Goal: Transaction & Acquisition: Obtain resource

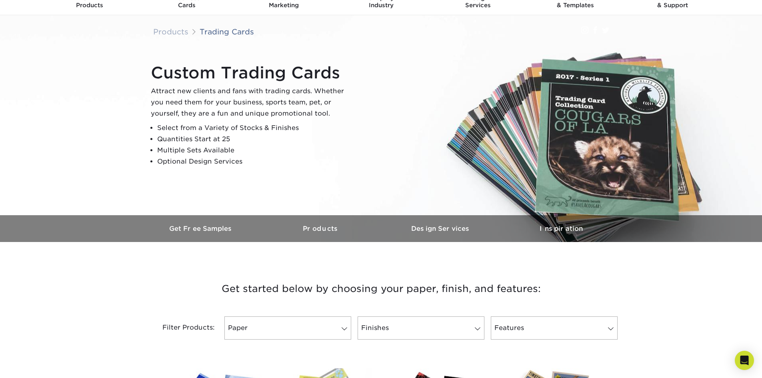
scroll to position [80, 0]
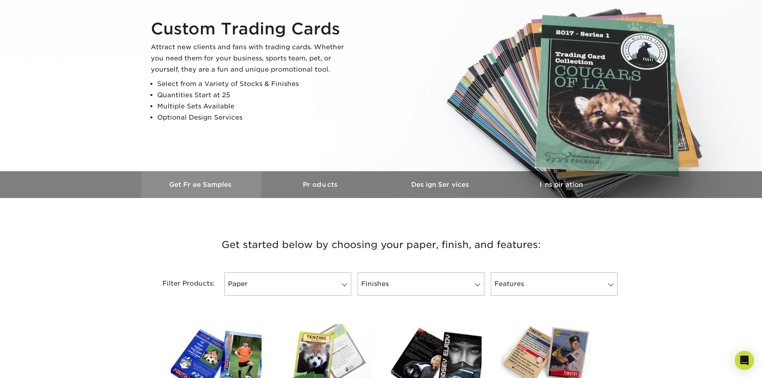
click at [197, 178] on link "Get Free Samples" at bounding box center [201, 184] width 120 height 27
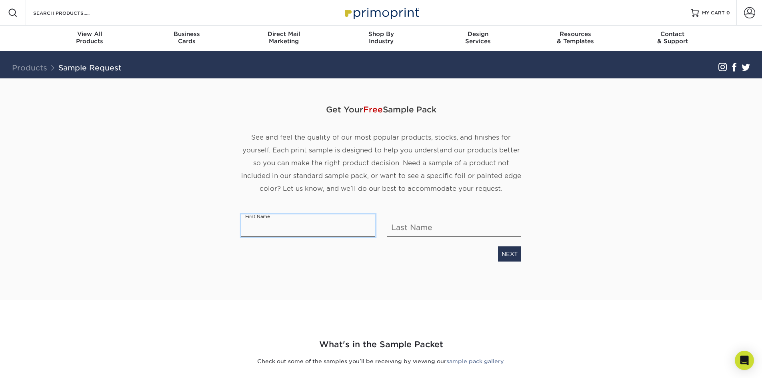
click at [272, 227] on input "text" at bounding box center [308, 225] width 134 height 22
type input "Rianna"
type input "Storey"
click at [517, 248] on link "NEXT" at bounding box center [509, 253] width 23 height 15
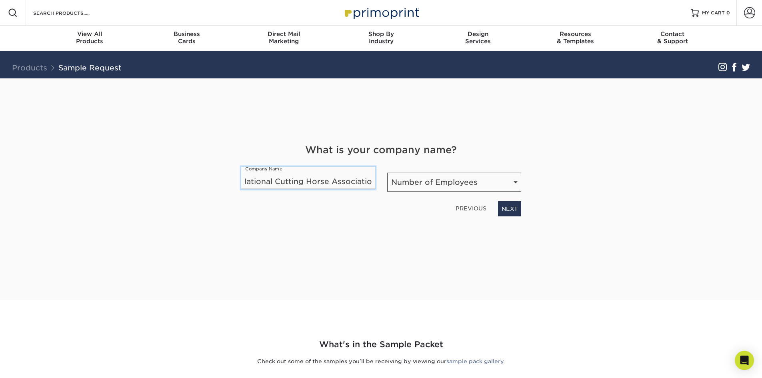
scroll to position [0, 9]
type input "National Cutting Horse Association"
click at [458, 178] on select "Number of Employees Self-employed 1-10 employees 11-50 employees 51-200 employe…" at bounding box center [454, 182] width 134 height 19
select select "11-50"
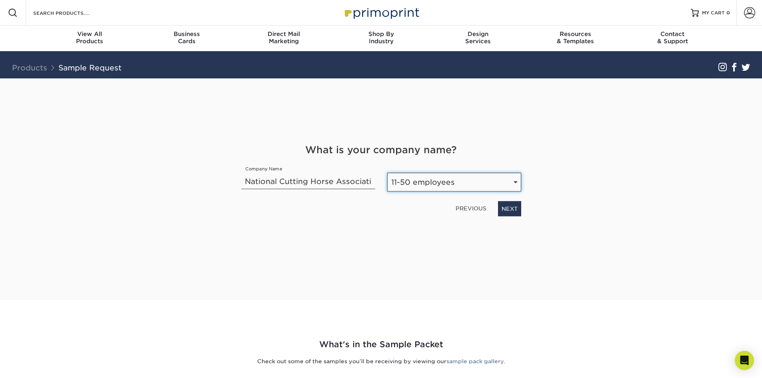
click at [387, 173] on select "Number of Employees Self-employed 1-10 employees 11-50 employees 51-200 employe…" at bounding box center [454, 182] width 134 height 19
click at [506, 210] on link "NEXT" at bounding box center [509, 208] width 23 height 15
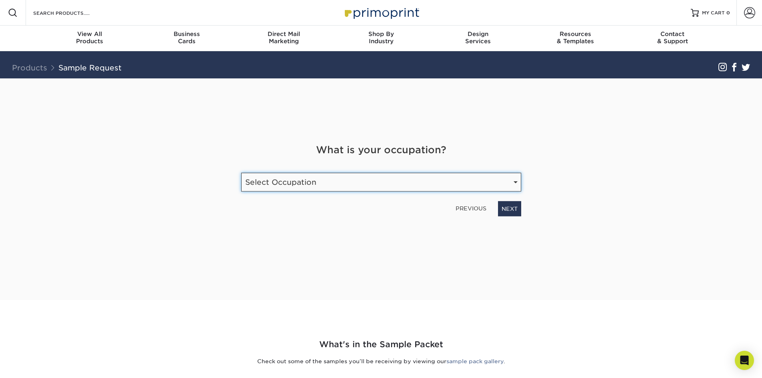
click at [279, 181] on select "Select Occupation Agency Automotive Blogger Cleaning Services Construction Educ…" at bounding box center [381, 182] width 280 height 19
select select "Nonprofits / Charities / Churches"
click at [241, 173] on select "Select Occupation Agency Automotive Blogger Cleaning Services Construction Educ…" at bounding box center [381, 182] width 280 height 19
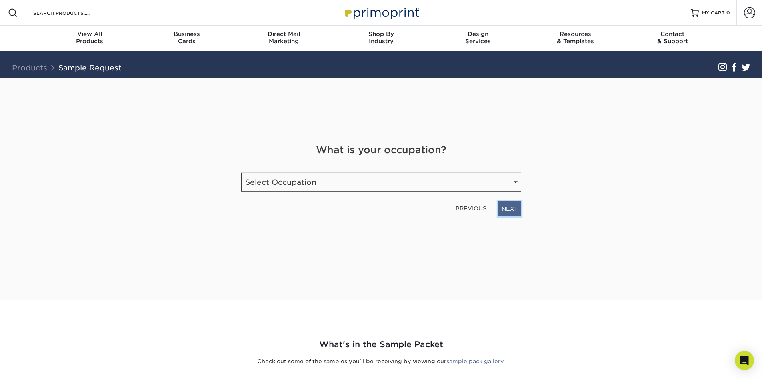
click at [512, 210] on link "NEXT" at bounding box center [509, 208] width 23 height 15
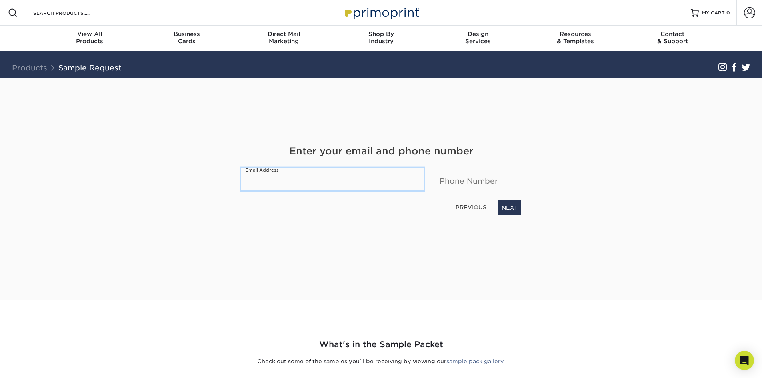
click at [263, 179] on input "email" at bounding box center [332, 179] width 183 height 22
type input "[EMAIL_ADDRESS][DOMAIN_NAME]"
click at [474, 182] on input "text" at bounding box center [478, 179] width 85 height 22
type input "5053653256"
click at [503, 209] on link "NEXT" at bounding box center [509, 207] width 23 height 15
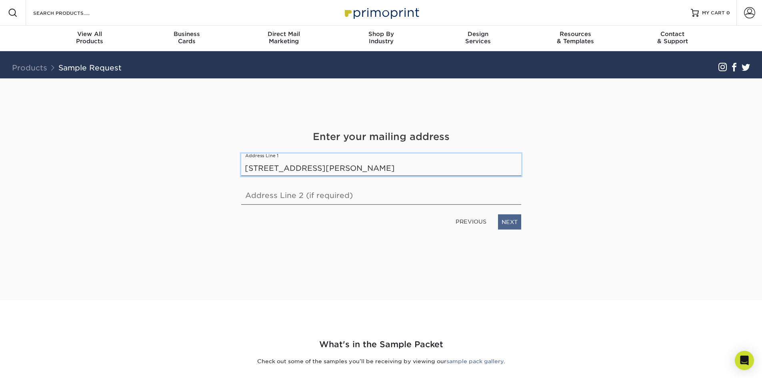
type input "260 Bailey Avenue"
click at [519, 219] on link "NEXT" at bounding box center [509, 221] width 23 height 15
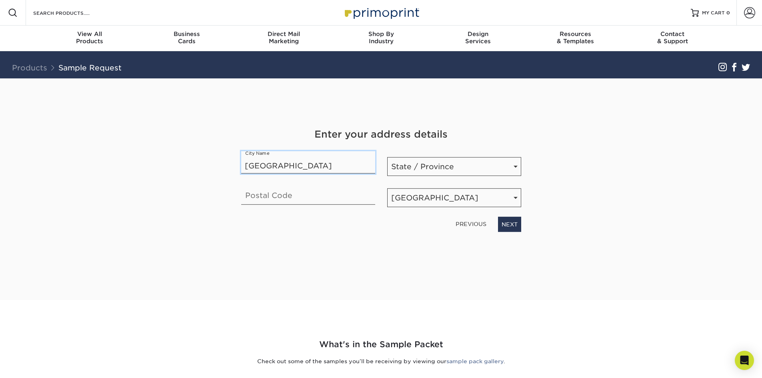
type input "Fort Worth"
click at [298, 200] on input "text" at bounding box center [308, 193] width 134 height 22
type input "76107"
click at [510, 224] on link "NEXT" at bounding box center [509, 224] width 23 height 15
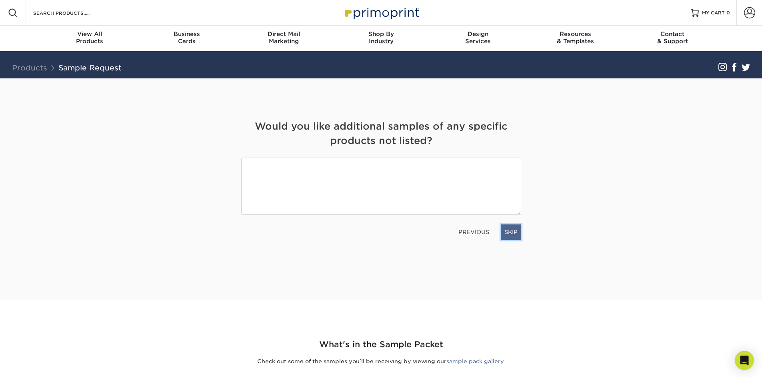
click at [506, 234] on link "SKIP" at bounding box center [511, 231] width 20 height 15
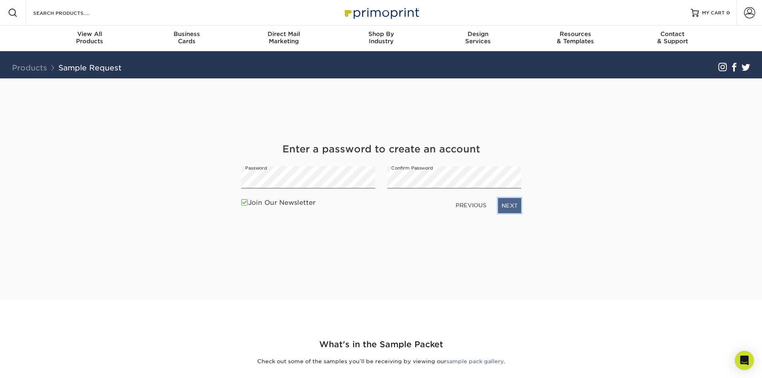
click at [513, 202] on link "NEXT" at bounding box center [509, 205] width 23 height 15
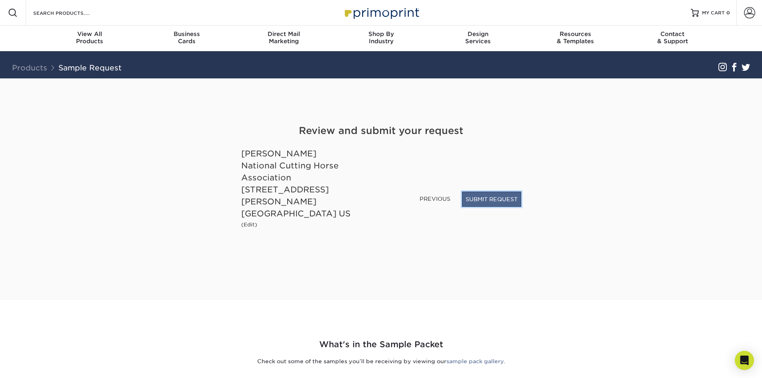
click at [492, 207] on button "SUBMIT REQUEST" at bounding box center [491, 199] width 59 height 15
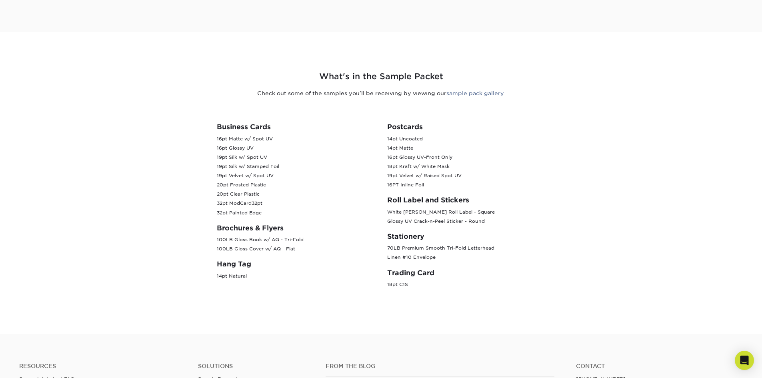
scroll to position [240, 0]
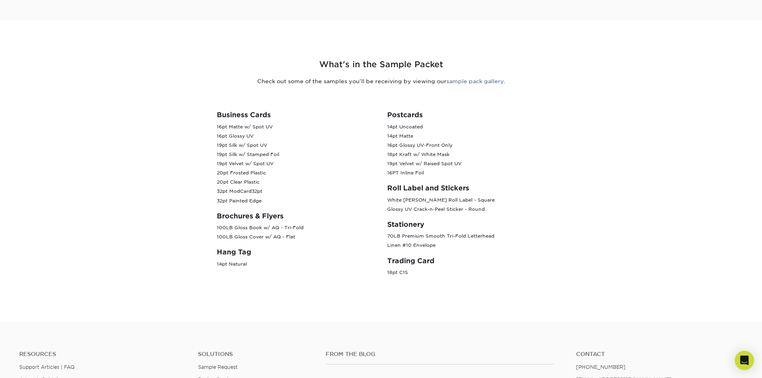
click at [401, 268] on p "18pt C1S" at bounding box center [466, 272] width 158 height 9
click at [411, 252] on div "Postcards 14pt Uncoated 14pt Matte 16pt Glossy UV-Front Only 18pt Kraft w/ Whit…" at bounding box center [466, 197] width 170 height 173
click at [412, 257] on h3 "Trading Card" at bounding box center [466, 261] width 158 height 8
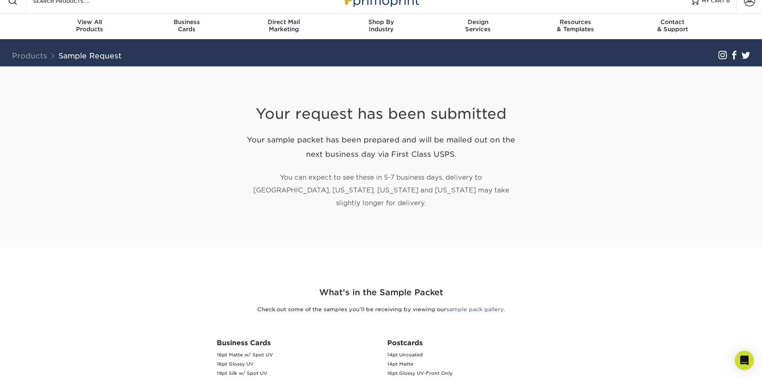
scroll to position [0, 0]
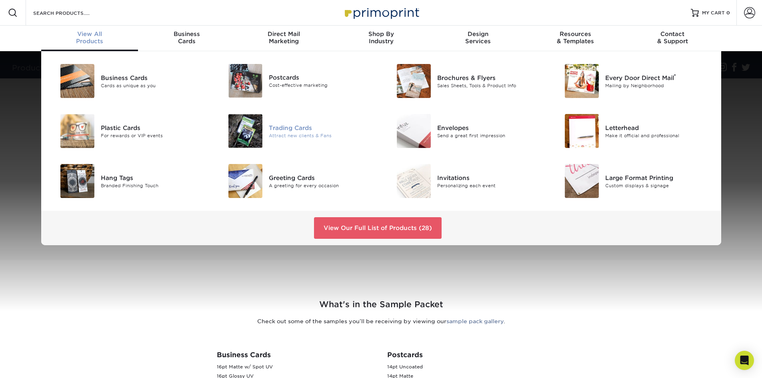
click at [304, 136] on div "Attract new clients & Fans" at bounding box center [322, 135] width 106 height 7
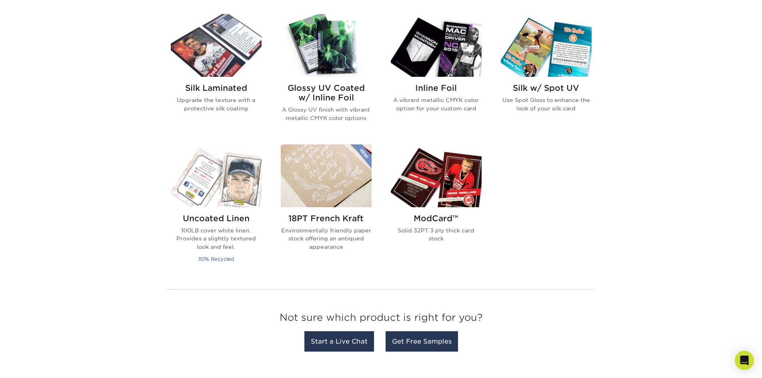
scroll to position [520, 0]
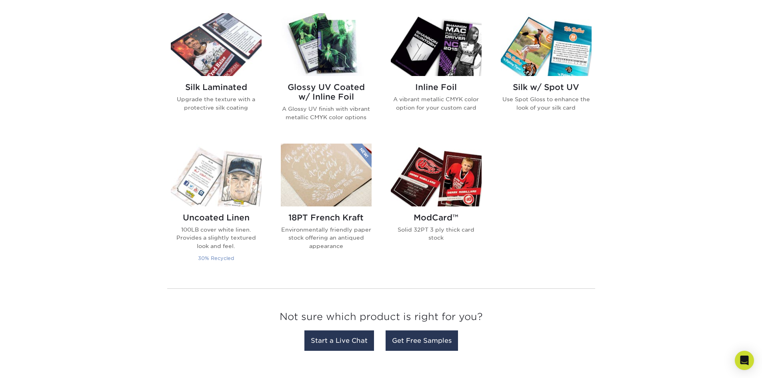
click at [243, 199] on img at bounding box center [216, 175] width 91 height 63
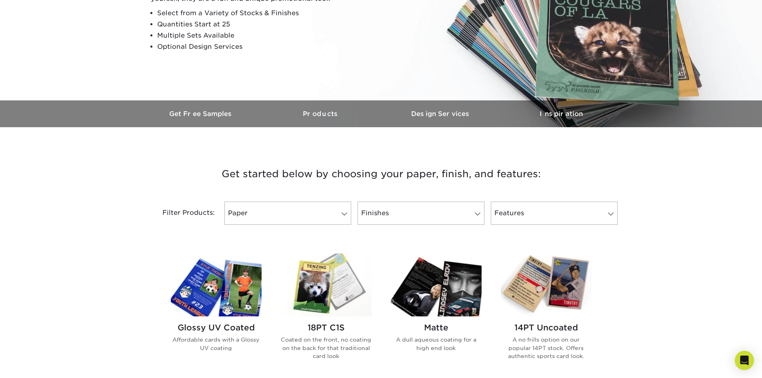
scroll to position [320, 0]
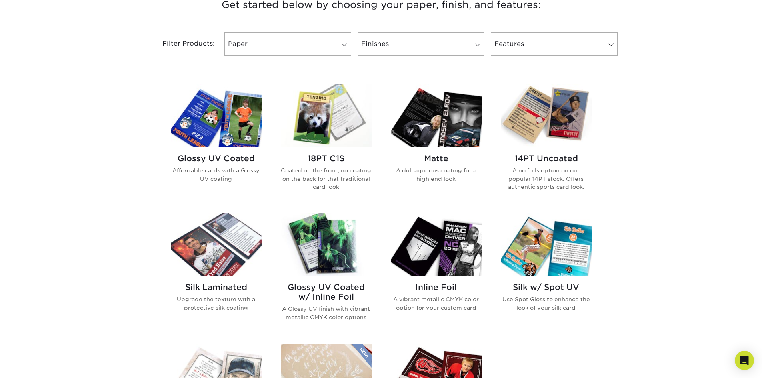
click at [246, 124] on img at bounding box center [216, 115] width 91 height 63
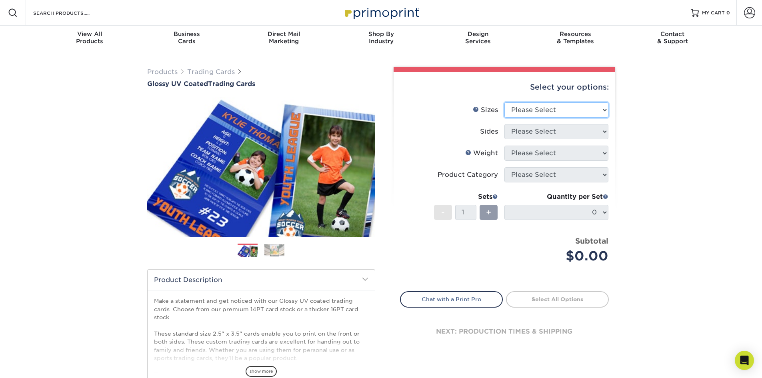
click at [598, 110] on select "Please Select 2.5" x 3.5"" at bounding box center [556, 109] width 104 height 15
select select "2.50x3.50"
click at [504, 102] on select "Please Select 2.5" x 3.5"" at bounding box center [556, 109] width 104 height 15
click at [582, 134] on select "Please Select Print Both Sides Print Front Only" at bounding box center [556, 131] width 104 height 15
select select "13abbda7-1d64-4f25-8bb2-c179b224825d"
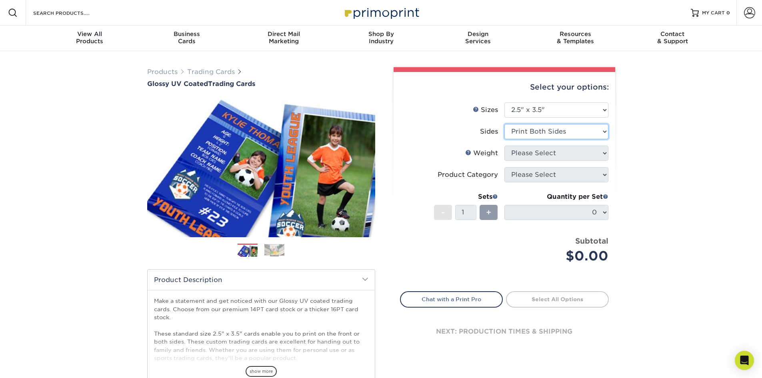
click at [504, 124] on select "Please Select Print Both Sides Print Front Only" at bounding box center [556, 131] width 104 height 15
click at [580, 152] on select "Please Select 16PT 14PT 18PT C1S" at bounding box center [556, 153] width 104 height 15
click at [504, 146] on select "Please Select 16PT 14PT 18PT C1S" at bounding box center [556, 153] width 104 height 15
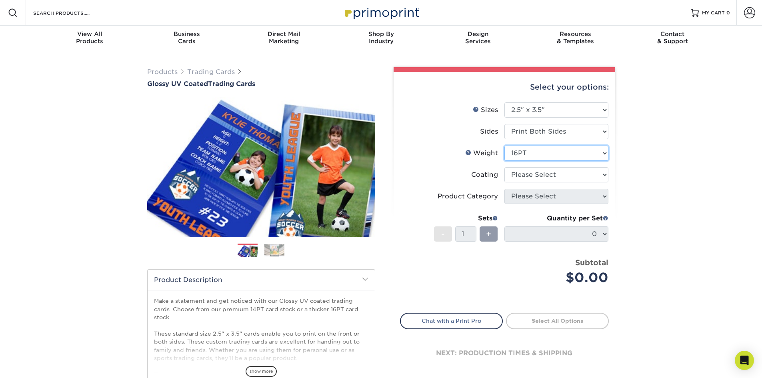
click at [576, 151] on select "Please Select 16PT 14PT 18PT C1S" at bounding box center [556, 153] width 104 height 15
select select "18PTC1S"
click at [504, 146] on select "Please Select 16PT 14PT 18PT C1S" at bounding box center [556, 153] width 104 height 15
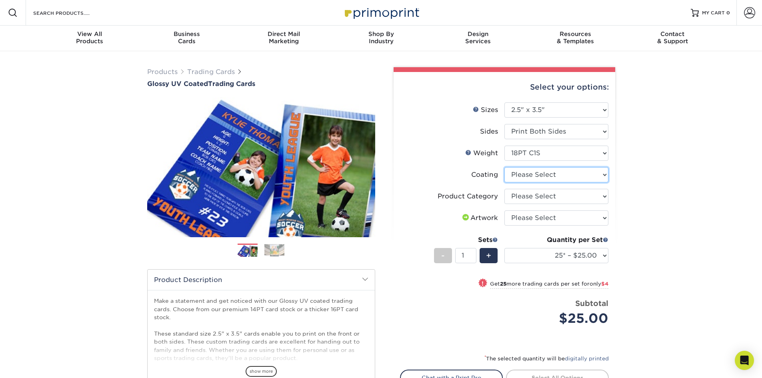
click at [600, 179] on select at bounding box center [556, 174] width 104 height 15
select select "1e8116af-acfc-44b1-83dc-8181aa338834"
click at [504, 167] on select at bounding box center [556, 174] width 104 height 15
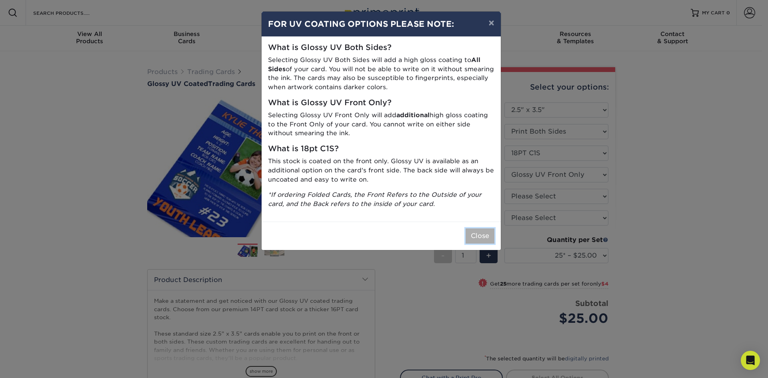
click at [488, 236] on button "Close" at bounding box center [480, 235] width 29 height 15
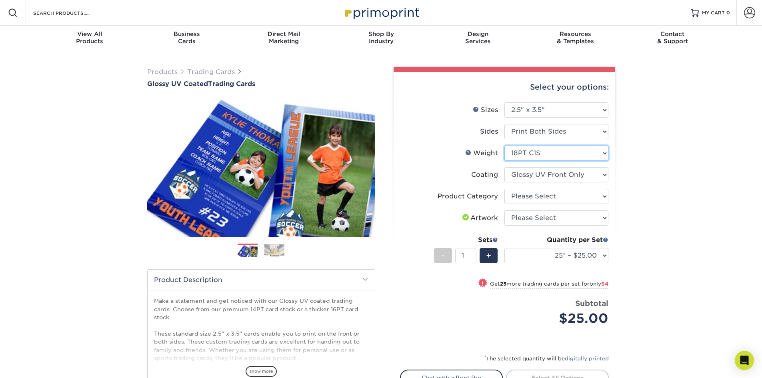
click at [594, 153] on select "Please Select 16PT 14PT 18PT C1S" at bounding box center [556, 153] width 104 height 15
select select "-1"
click at [504, 146] on select "Please Select 16PT 14PT 18PT C1S" at bounding box center [556, 153] width 104 height 15
select select
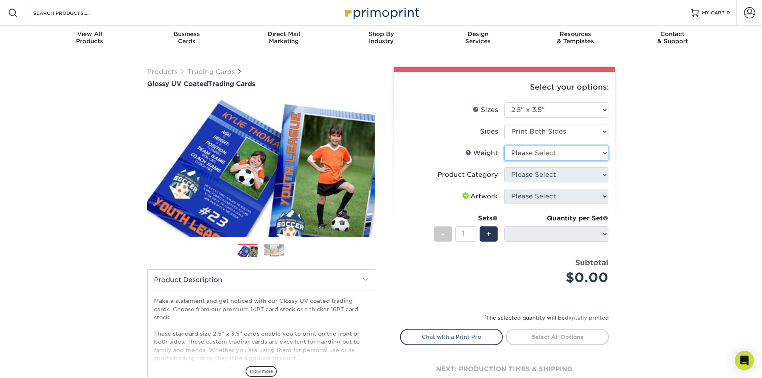
click at [568, 154] on select "Please Select 16PT 14PT 18PT C1S" at bounding box center [556, 153] width 104 height 15
select select "16PT"
click at [504, 146] on select "Please Select 16PT 14PT 18PT C1S" at bounding box center [556, 153] width 104 height 15
select select
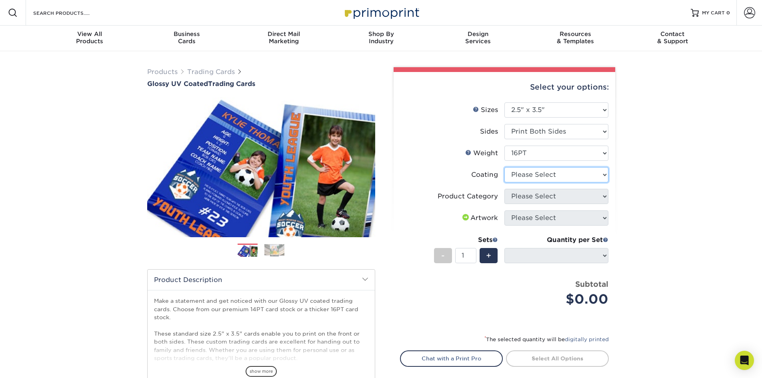
click at [588, 174] on select at bounding box center [556, 174] width 104 height 15
select select "ae367451-b2b8-45df-a344-0f05b6a12993"
click at [504, 167] on select at bounding box center [556, 174] width 104 height 15
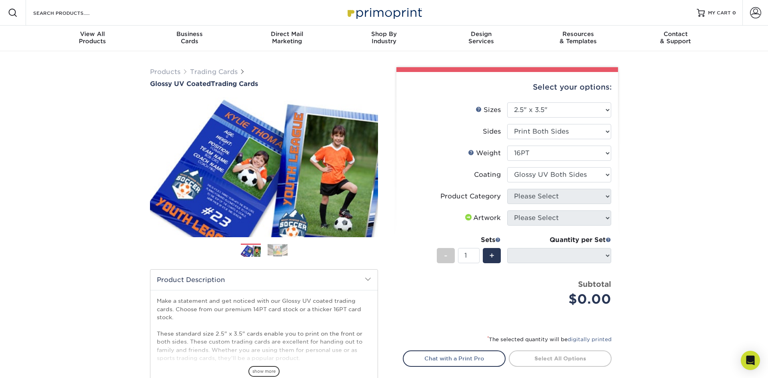
select select "-1"
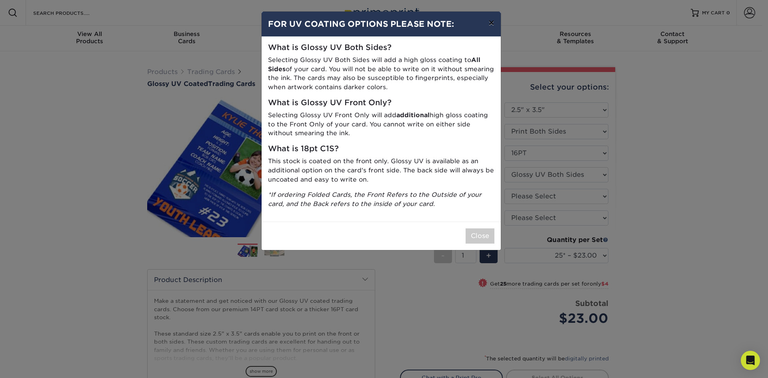
click at [494, 24] on button "×" at bounding box center [491, 23] width 18 height 22
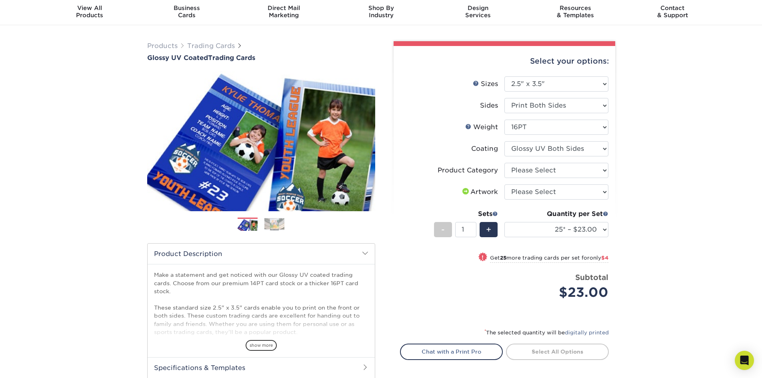
scroll to position [40, 0]
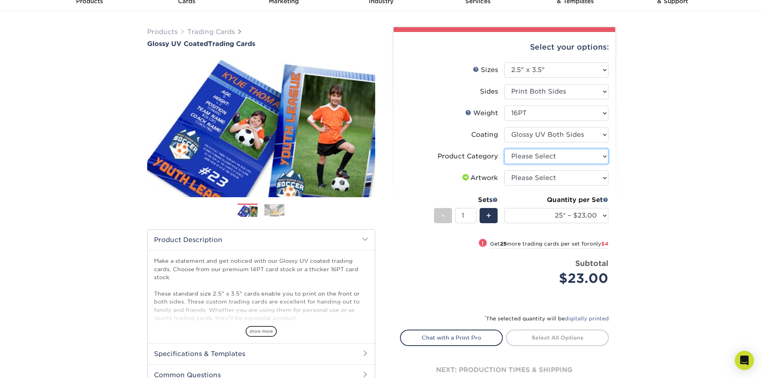
click at [601, 157] on select "Please Select Trading Cards" at bounding box center [556, 156] width 104 height 15
select select "c2f9bce9-36c2-409d-b101-c29d9d031e18"
click at [504, 149] on select "Please Select Trading Cards" at bounding box center [556, 156] width 104 height 15
click at [584, 172] on select "Please Select I will upload files I need a design - $100" at bounding box center [556, 177] width 104 height 15
select select "upload"
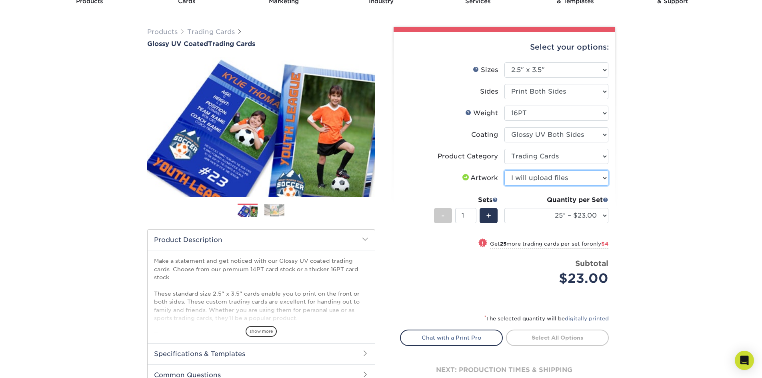
click at [504, 170] on select "Please Select I will upload files I need a design - $100" at bounding box center [556, 177] width 104 height 15
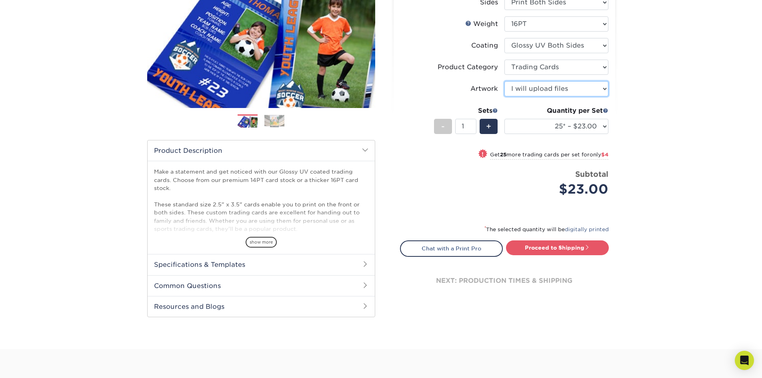
scroll to position [160, 0]
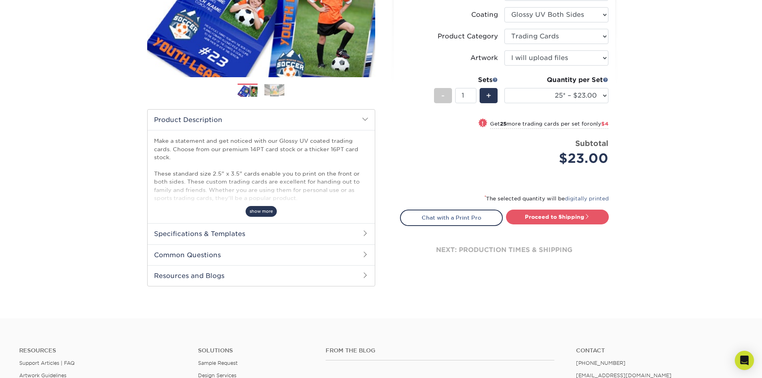
click at [266, 209] on span "show more" at bounding box center [261, 211] width 31 height 11
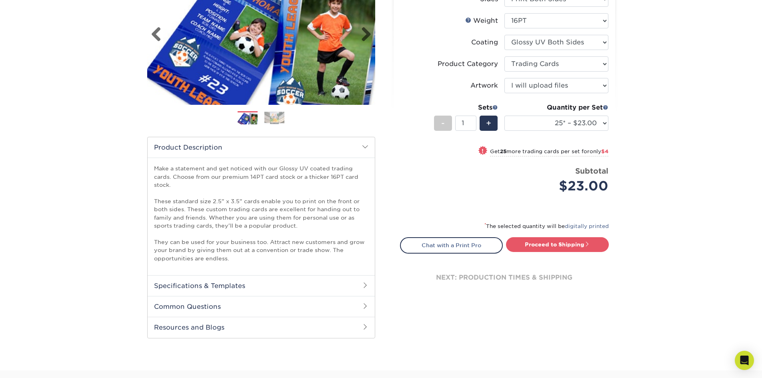
scroll to position [40, 0]
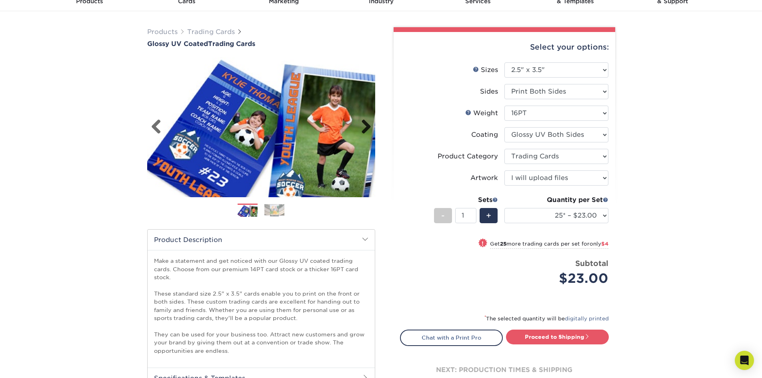
click at [371, 125] on link "Next" at bounding box center [363, 127] width 16 height 16
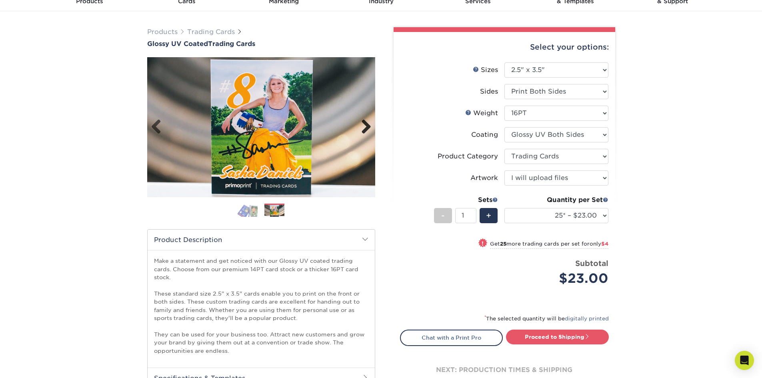
click at [368, 124] on link "Next" at bounding box center [363, 127] width 16 height 16
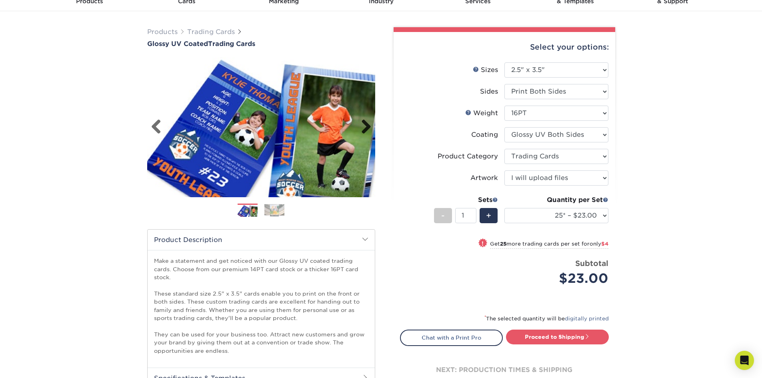
click at [368, 124] on link "Next" at bounding box center [363, 127] width 16 height 16
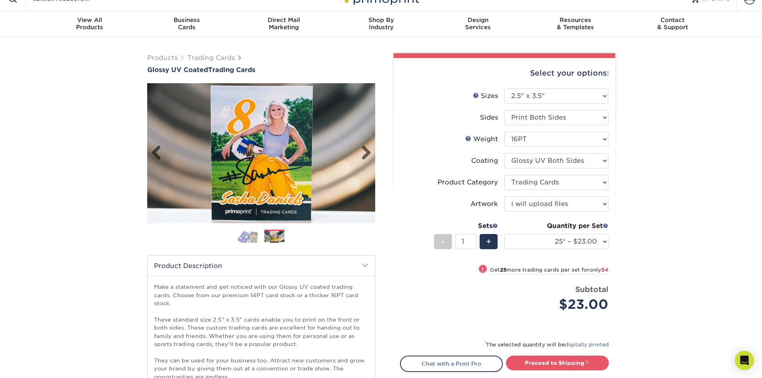
scroll to position [0, 0]
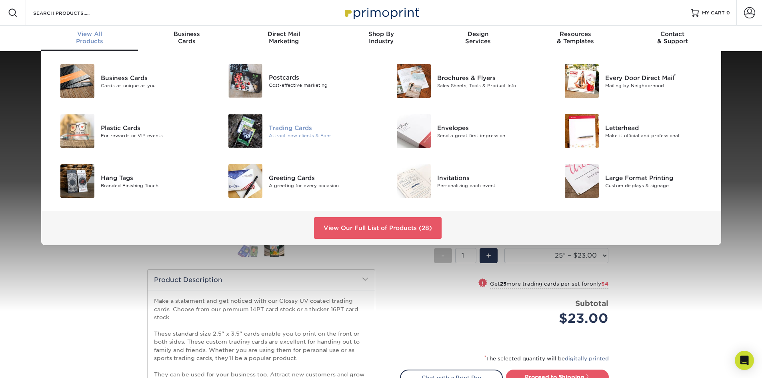
click at [316, 126] on div "Trading Cards" at bounding box center [322, 127] width 106 height 9
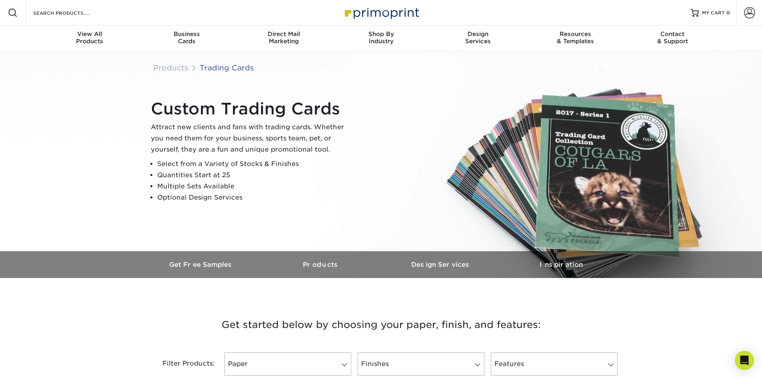
click at [557, 242] on div "Custom Trading Cards Attract new clients and fans with trading cards. Whether y…" at bounding box center [381, 151] width 480 height 200
click at [565, 264] on h3 "Inspiration" at bounding box center [561, 265] width 120 height 8
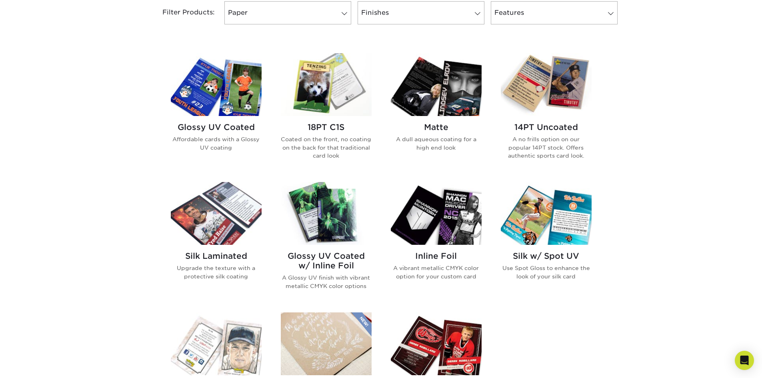
scroll to position [350, 0]
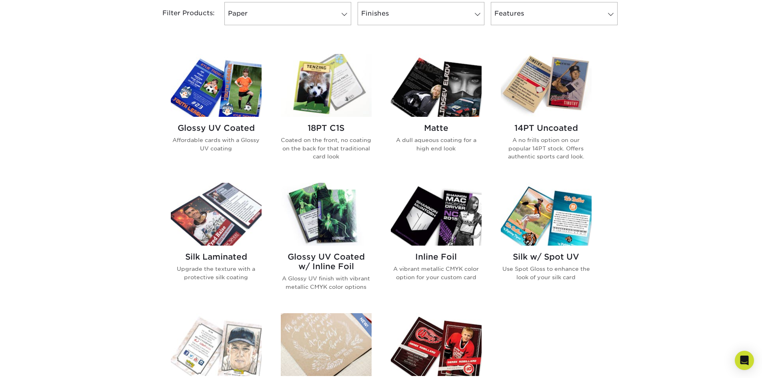
click at [228, 218] on img at bounding box center [216, 214] width 91 height 63
